Goal: Information Seeking & Learning: Learn about a topic

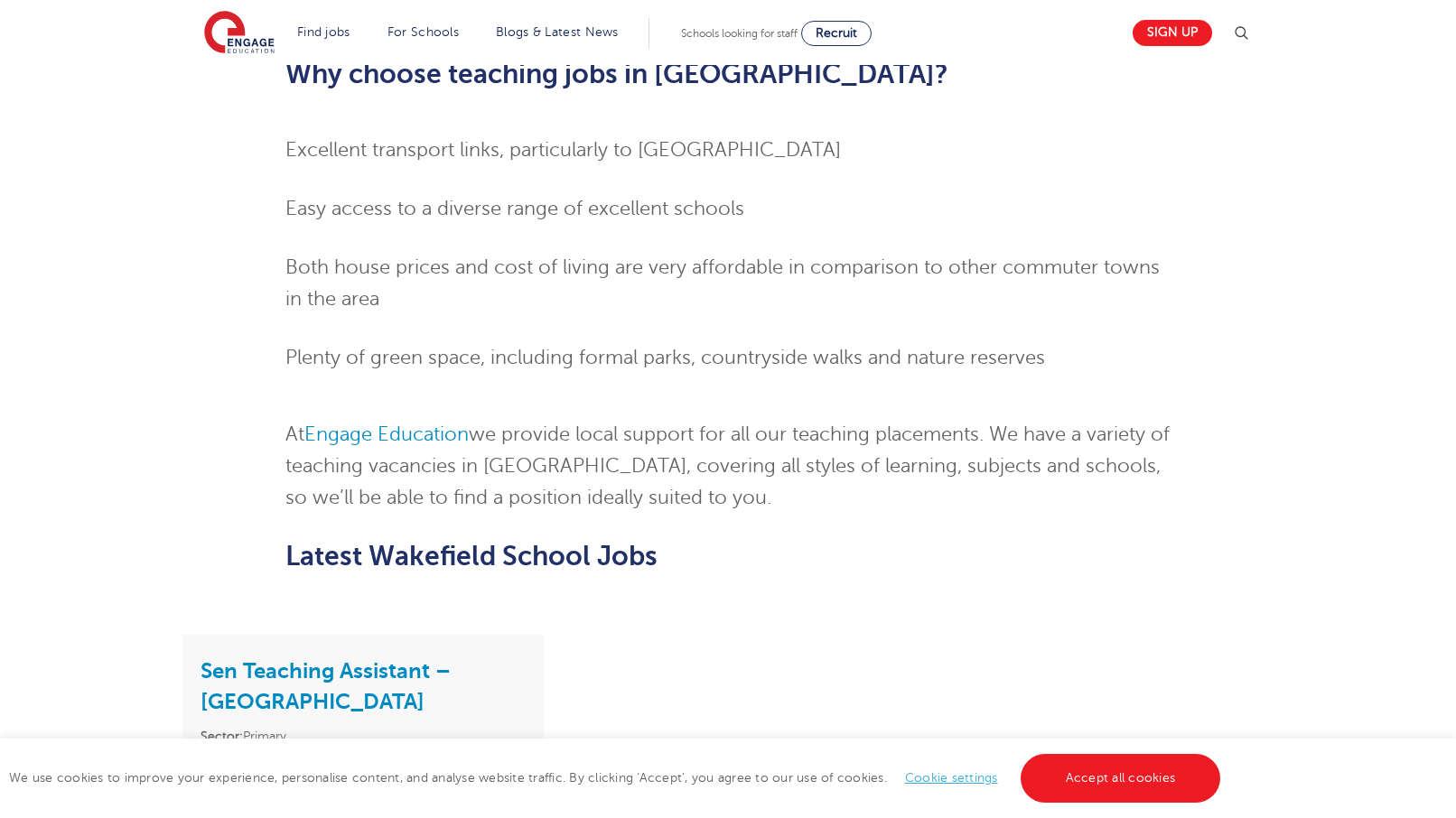
scroll to position [2310, 0]
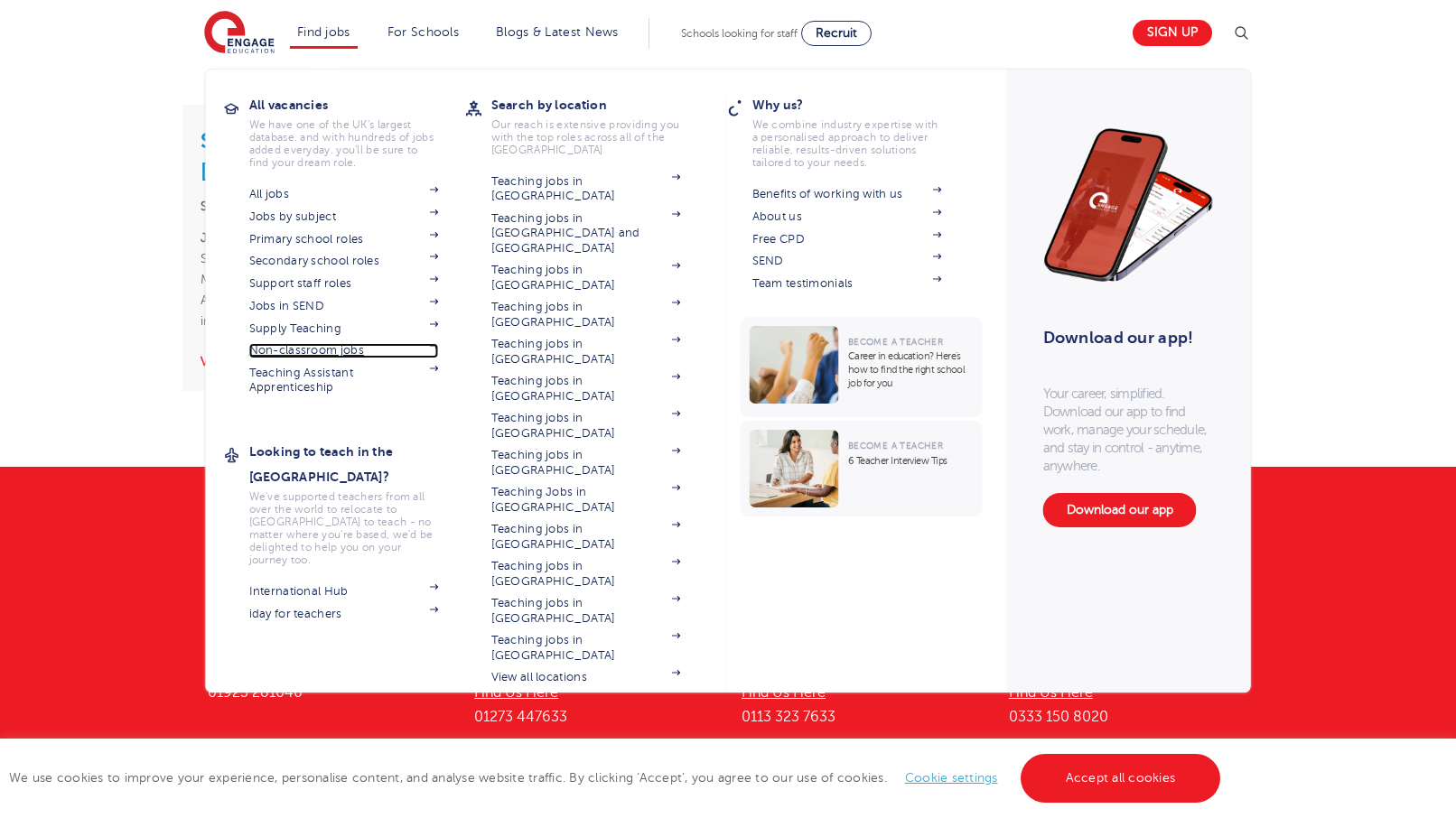
click at [320, 347] on link "Non-classroom jobs" at bounding box center [344, 351] width 190 height 15
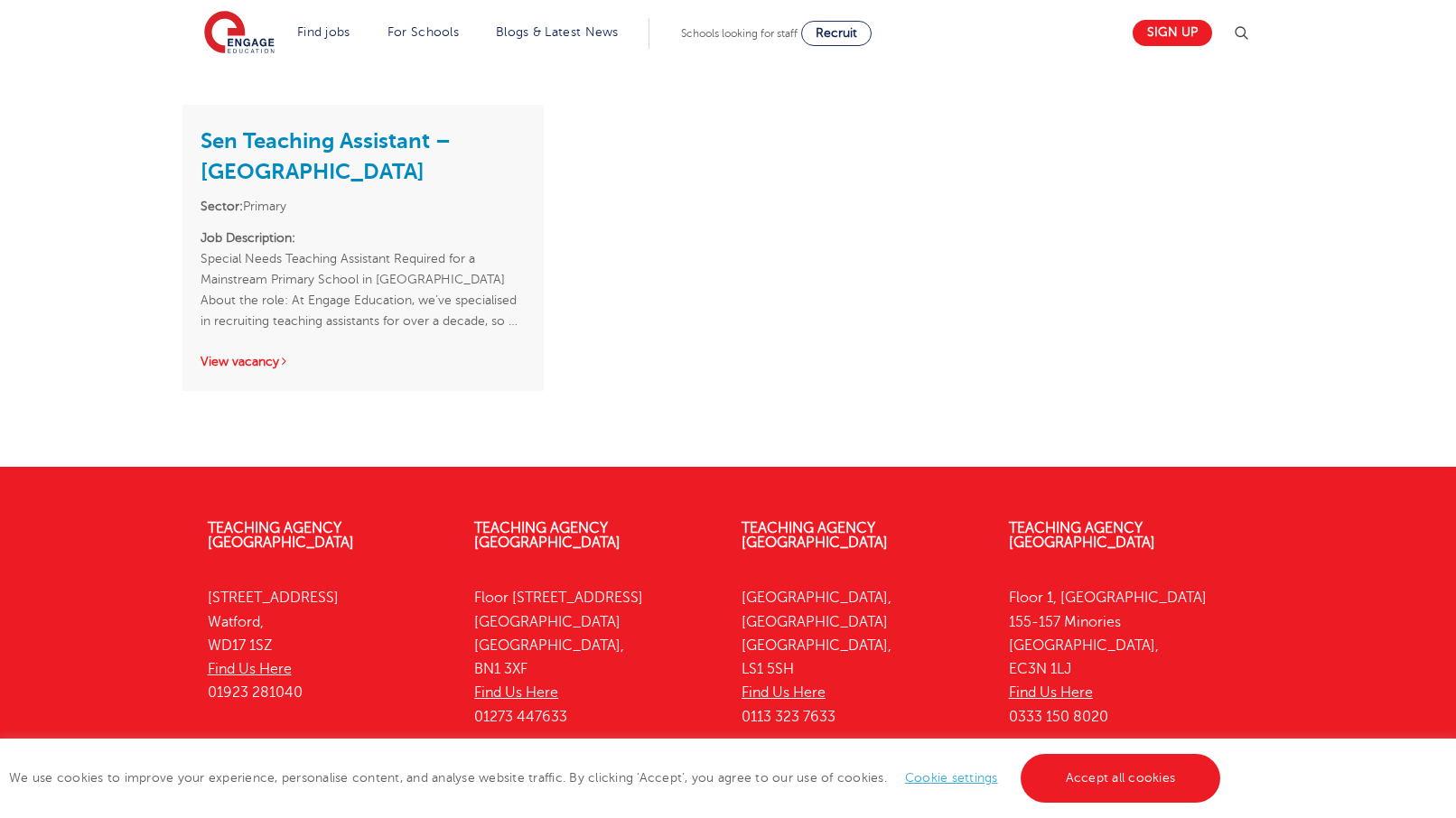
click at [925, 778] on link "Cookie settings" at bounding box center [951, 778] width 93 height 14
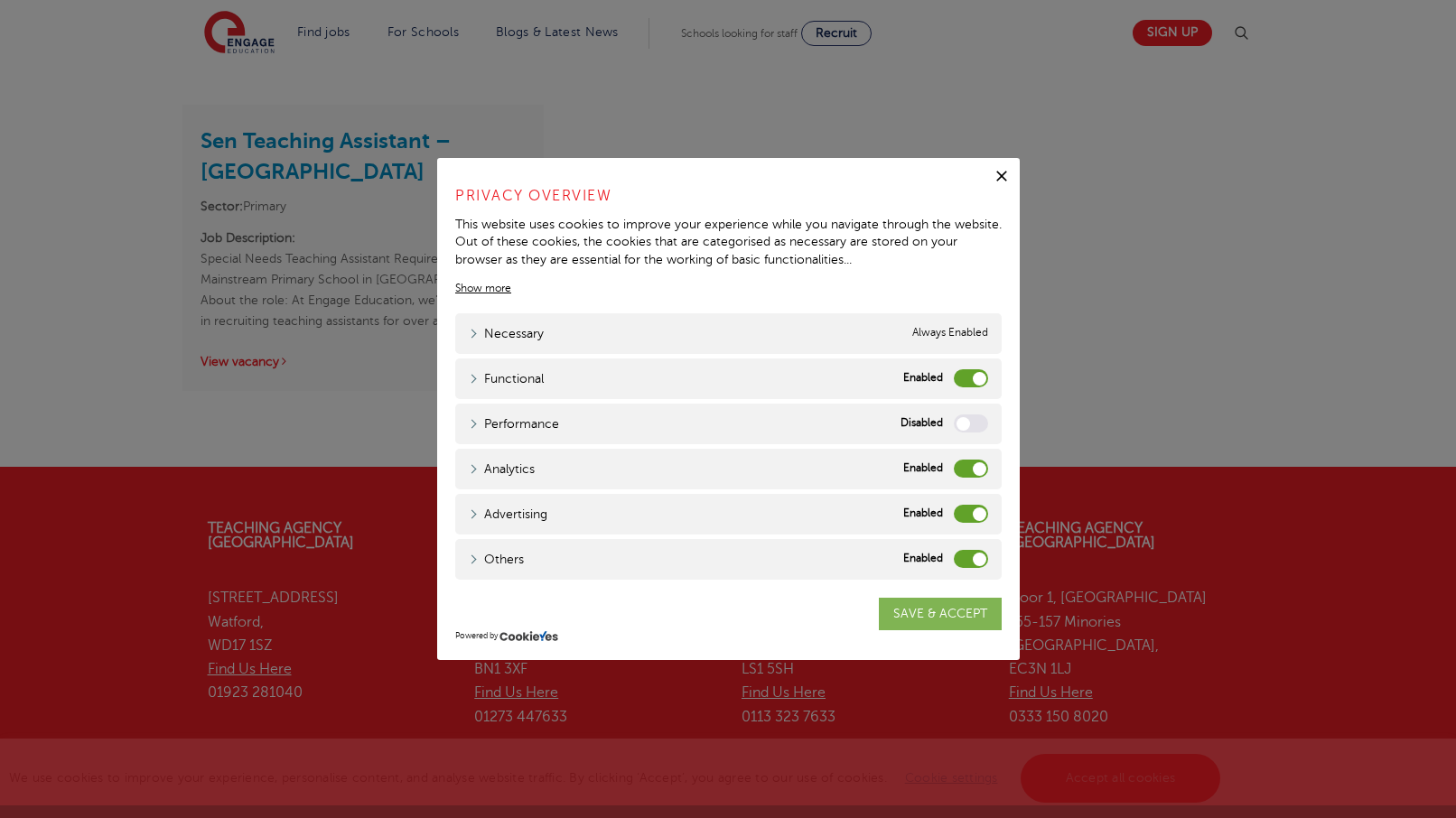
click at [904, 605] on link "SAVE & ACCEPT" at bounding box center [940, 613] width 123 height 32
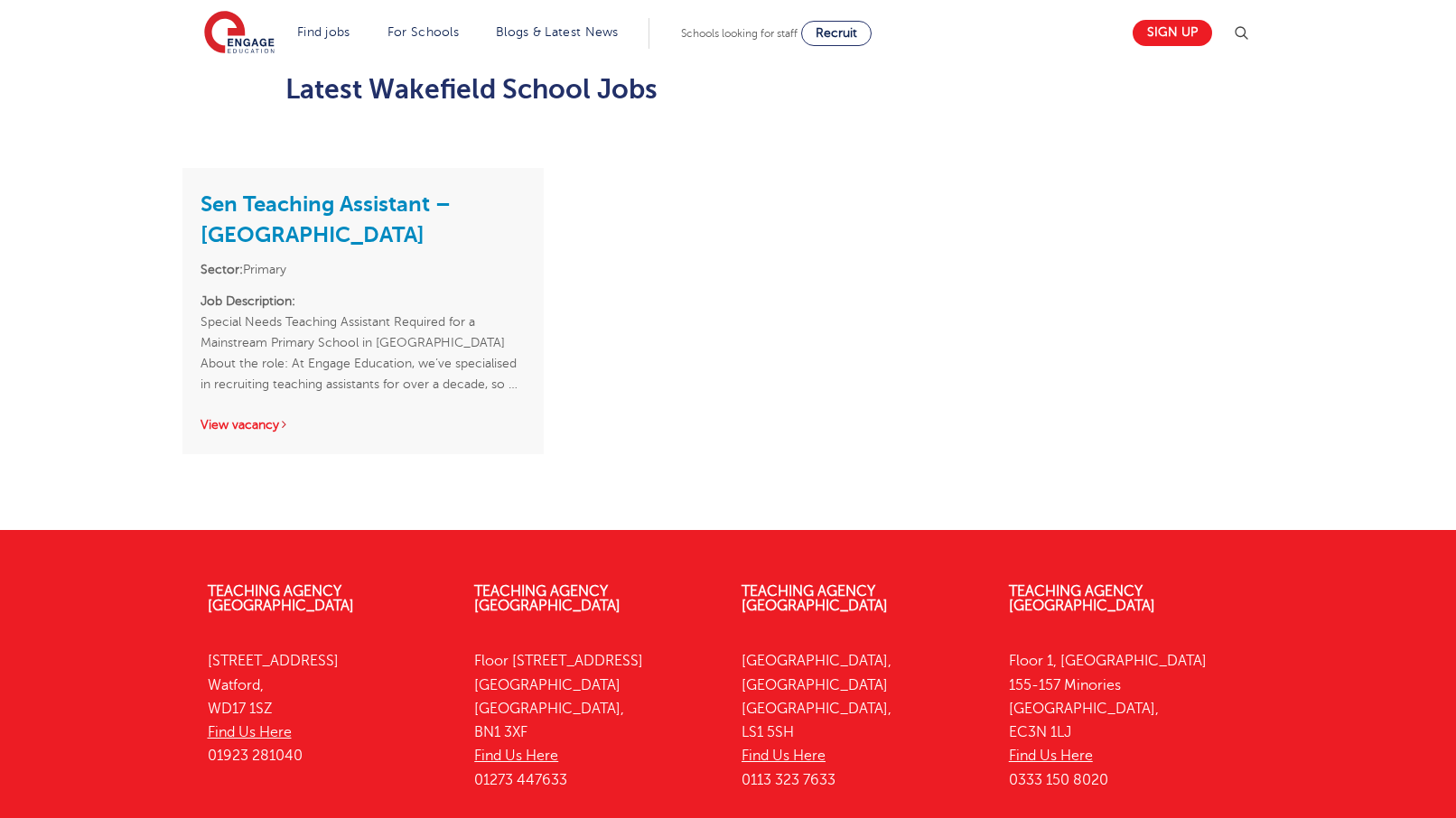
scroll to position [2310, 0]
